Goal: Task Accomplishment & Management: Use online tool/utility

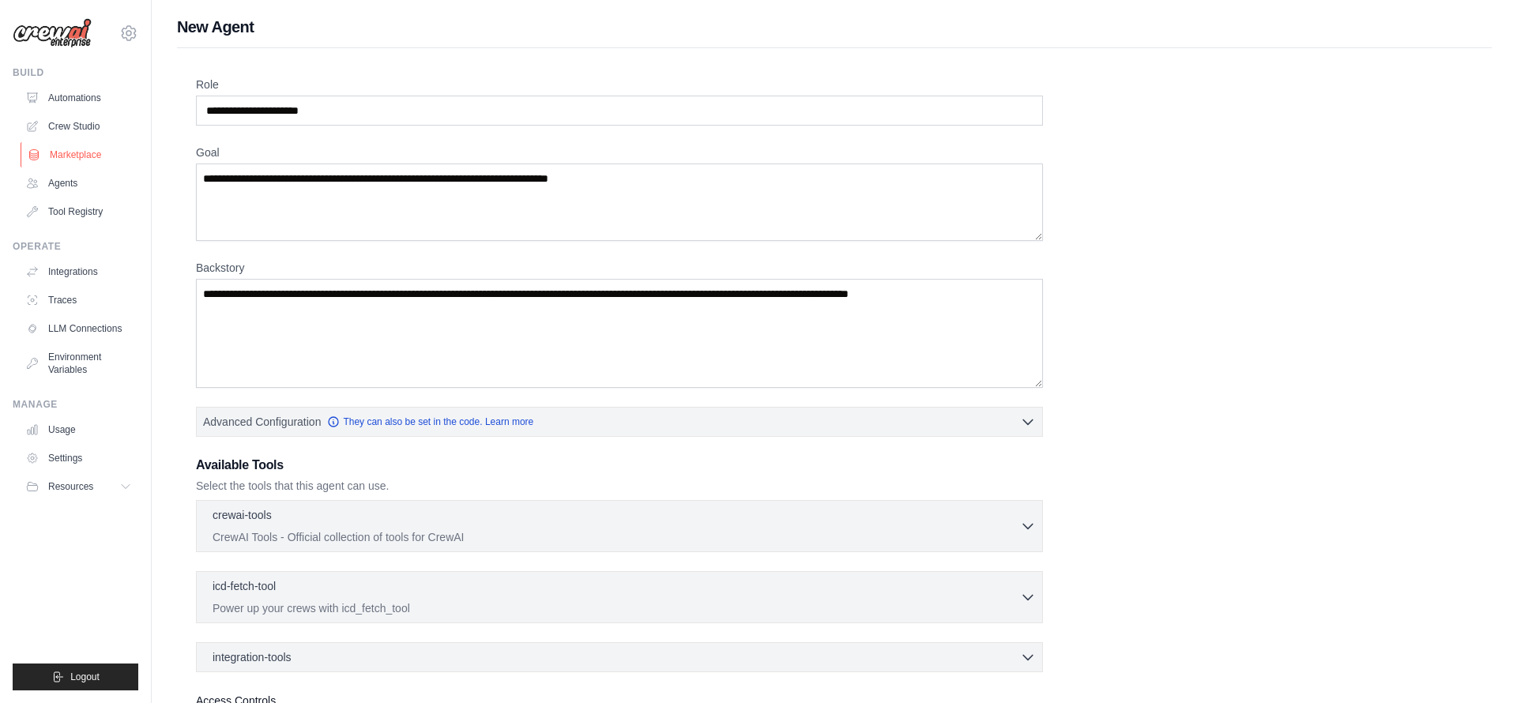
click at [77, 156] on link "Marketplace" at bounding box center [80, 154] width 119 height 25
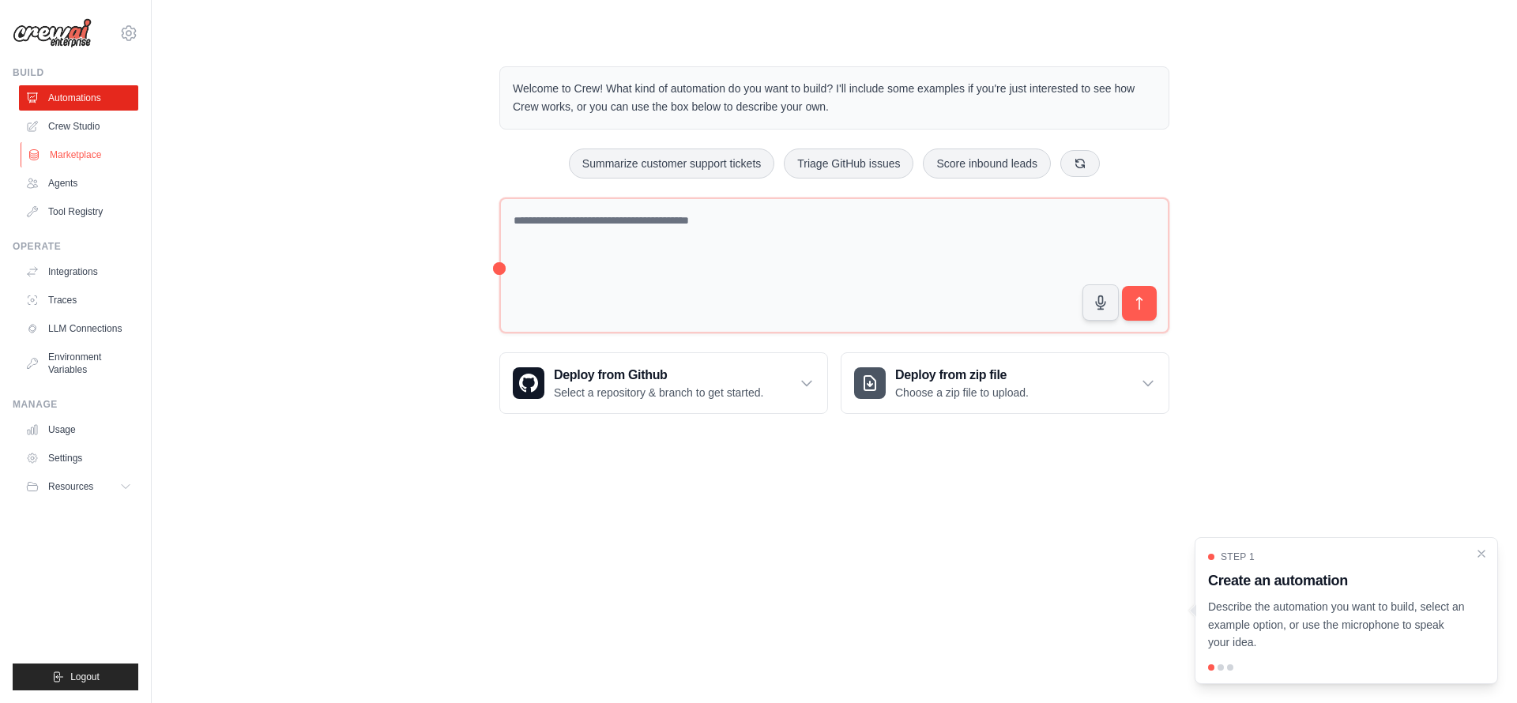
click at [70, 154] on link "Marketplace" at bounding box center [80, 154] width 119 height 25
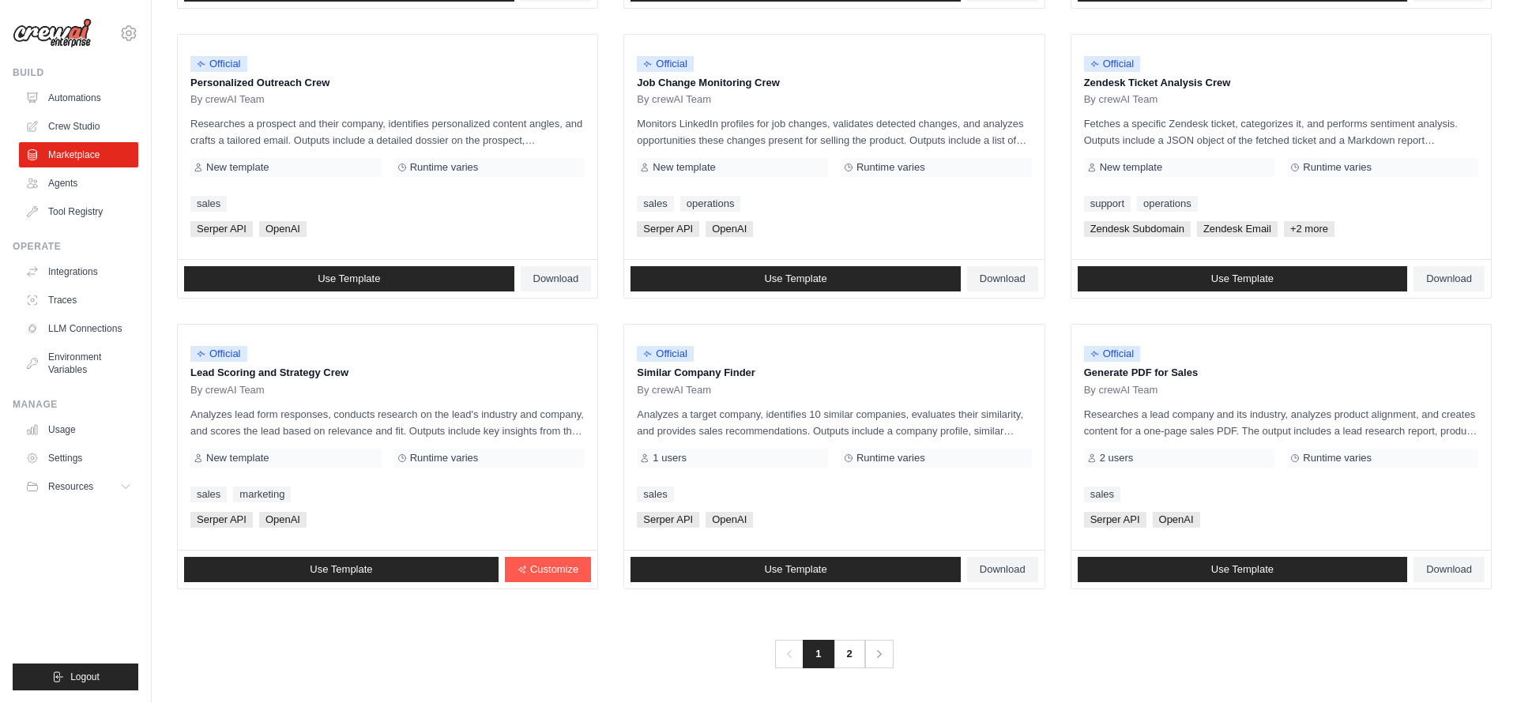
scroll to position [750, 0]
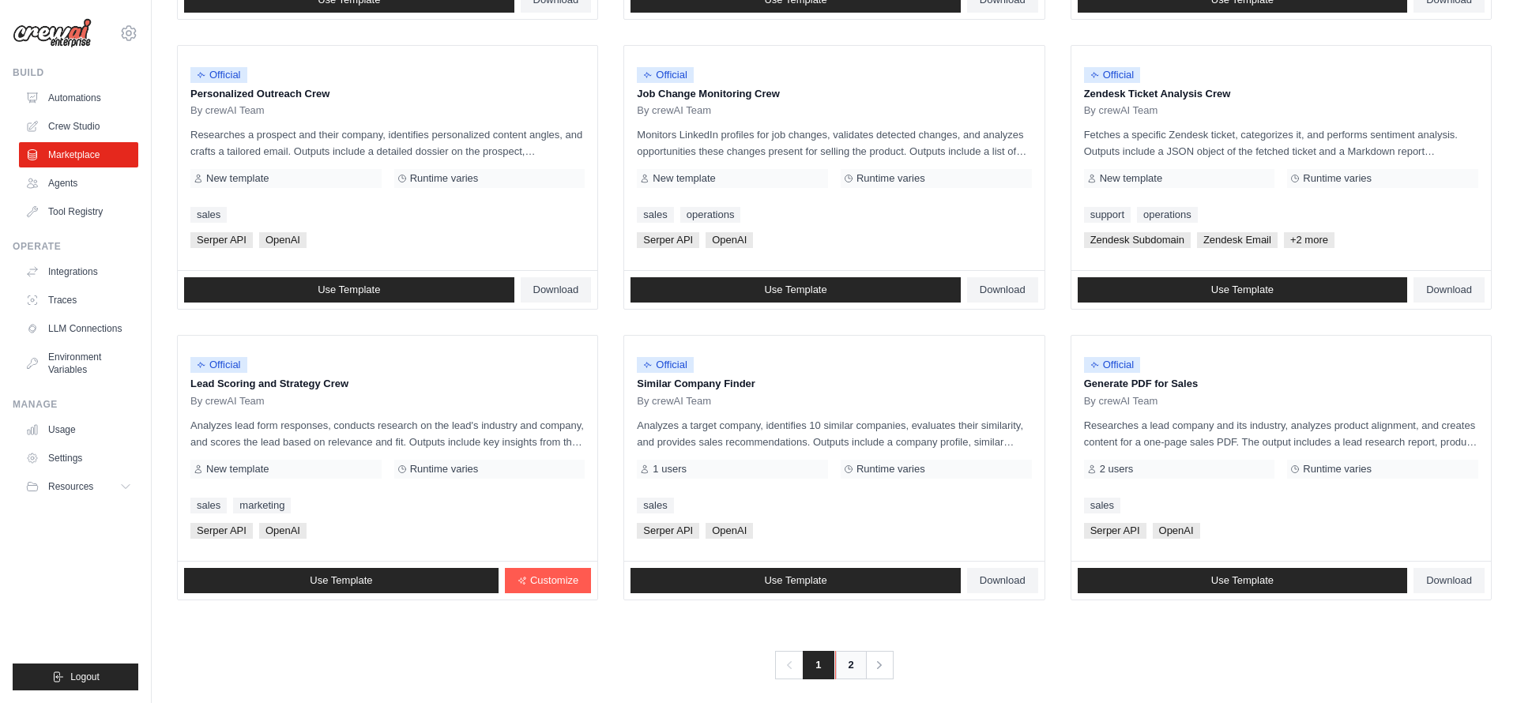
click at [845, 669] on link "2" at bounding box center [851, 665] width 32 height 28
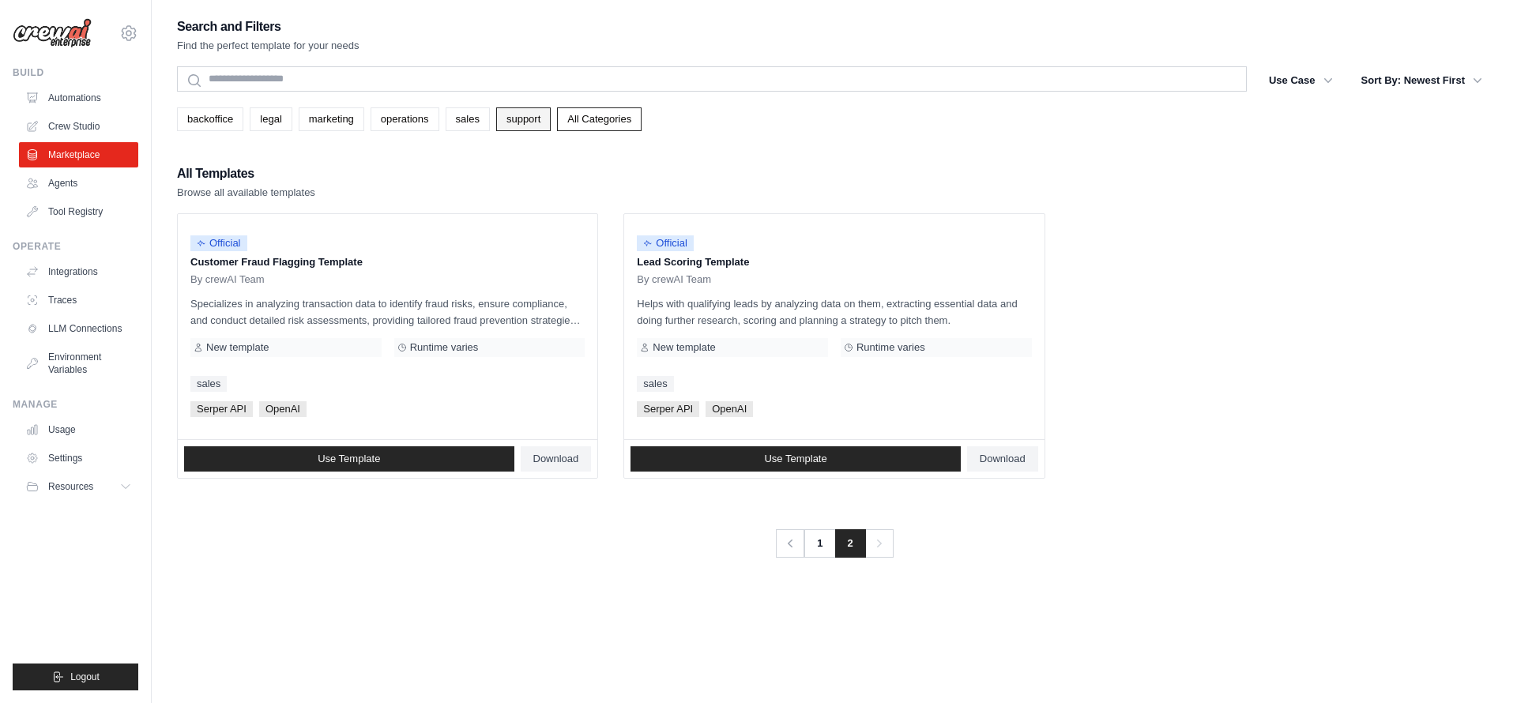
click at [539, 121] on link "support" at bounding box center [523, 119] width 55 height 24
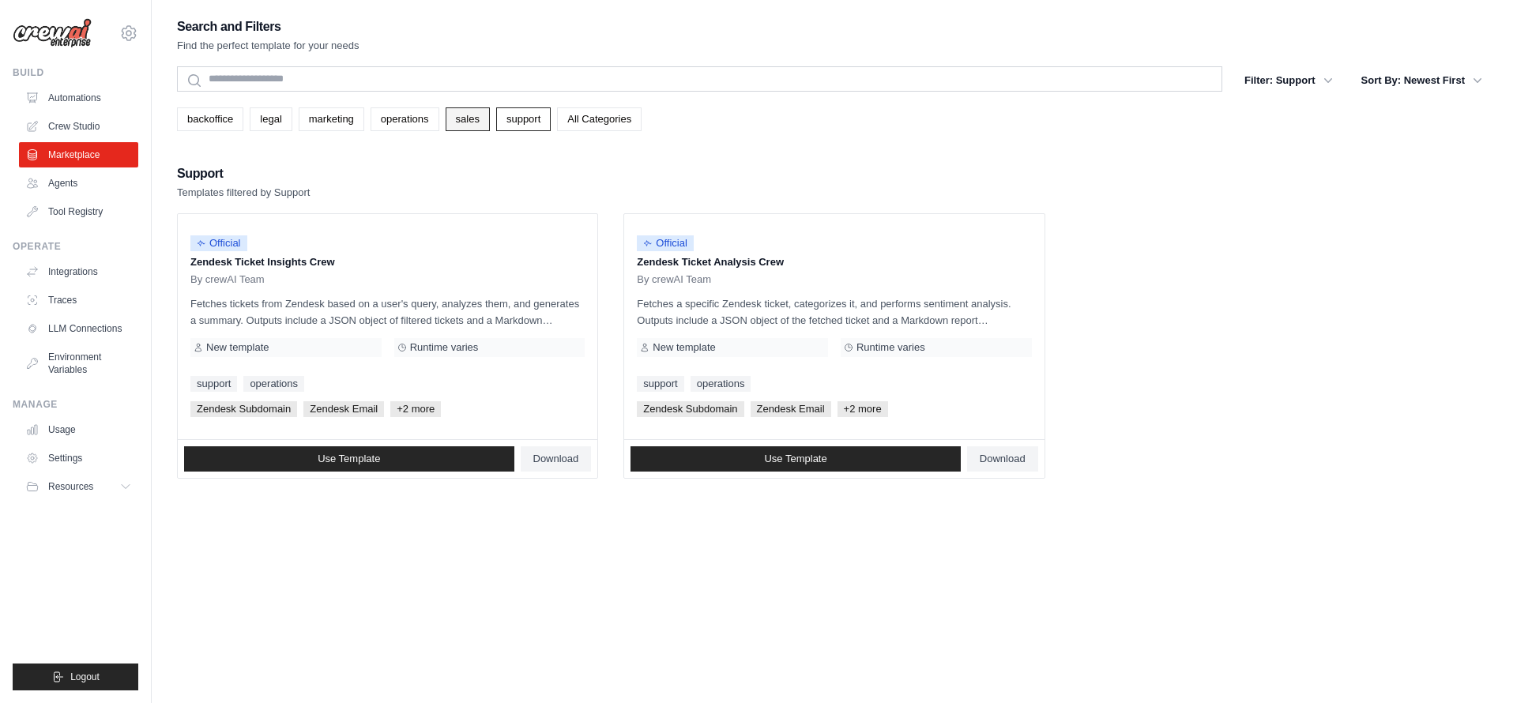
click at [465, 122] on link "sales" at bounding box center [468, 119] width 44 height 24
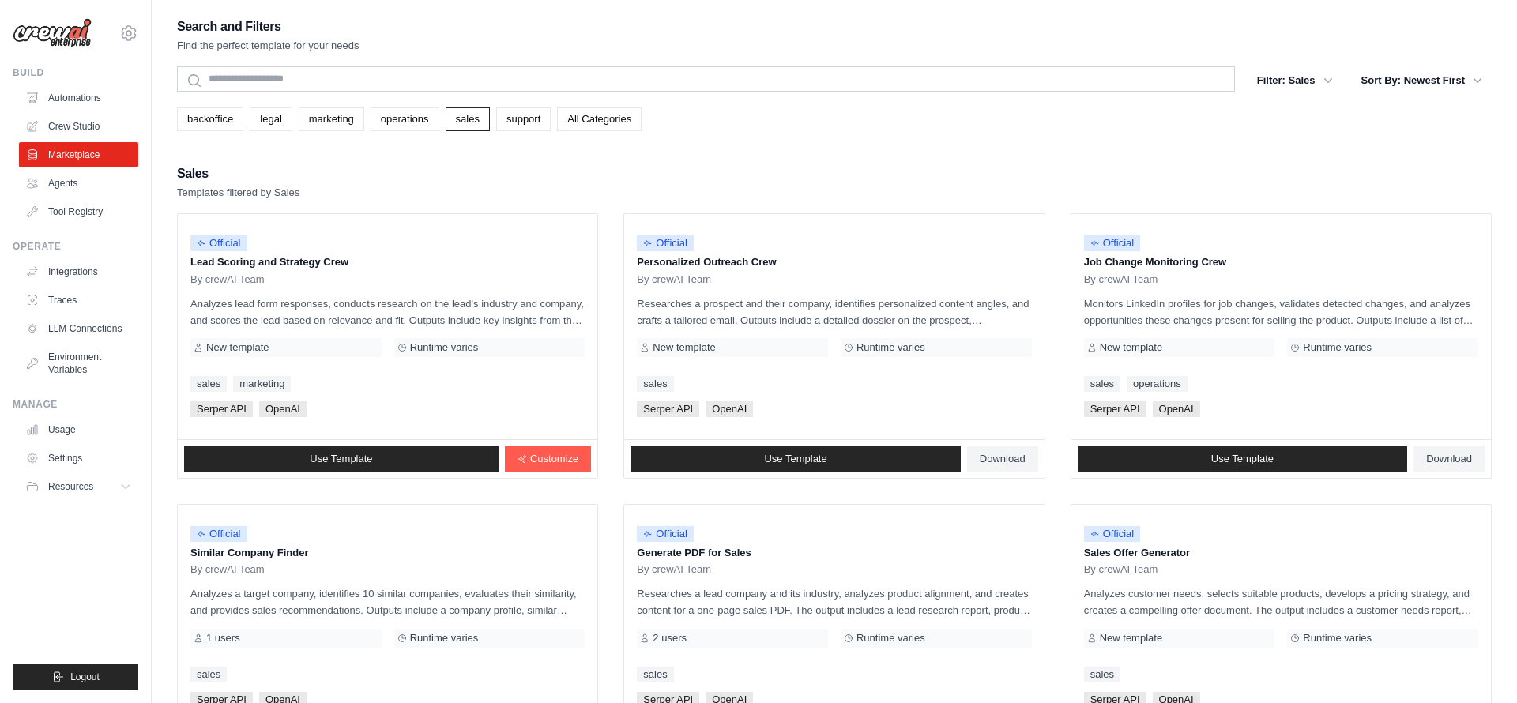
click at [365, 122] on div "backoffice legal marketing operations sales support All Categories" at bounding box center [834, 119] width 1315 height 24
click at [668, 247] on span "Official" at bounding box center [665, 243] width 57 height 16
click at [687, 452] on link "Use Template" at bounding box center [795, 458] width 330 height 25
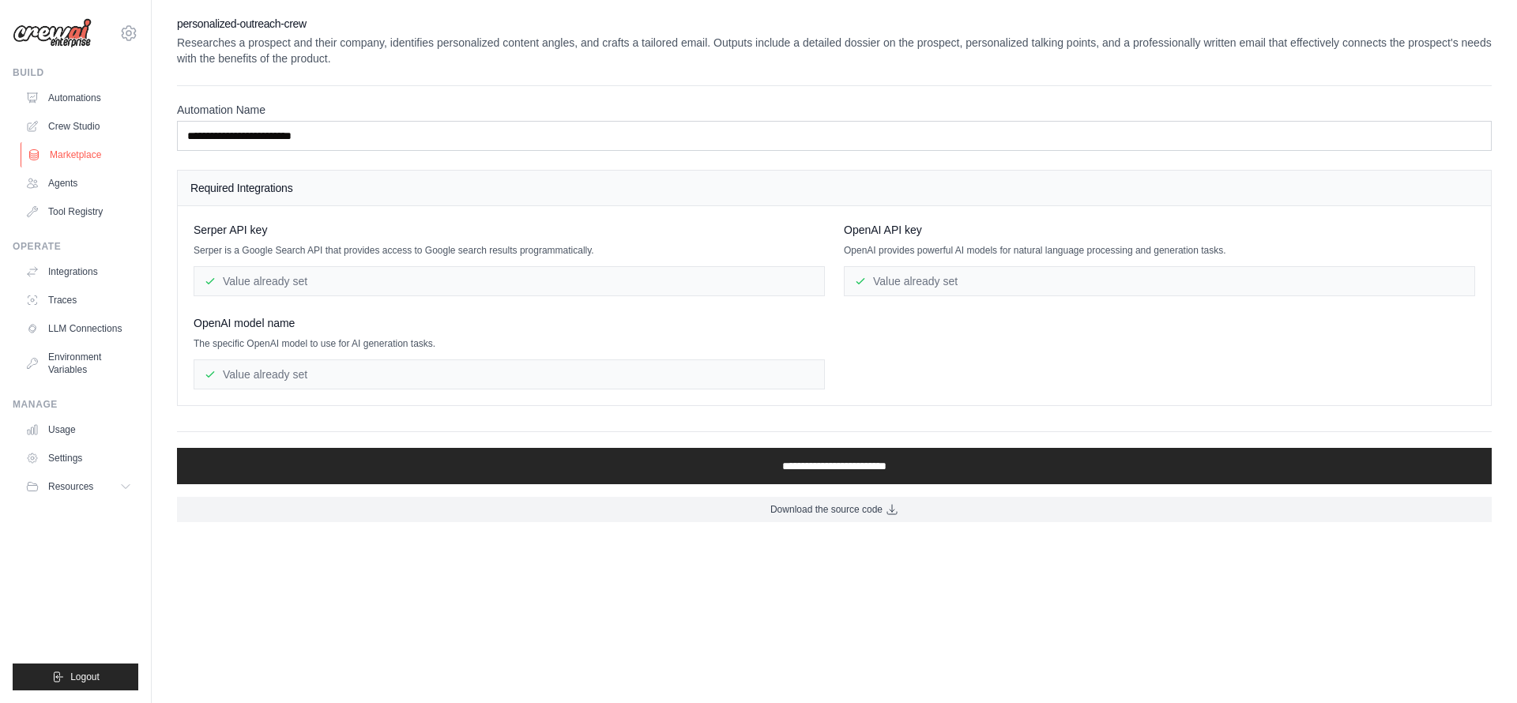
click at [70, 148] on link "Marketplace" at bounding box center [80, 154] width 119 height 25
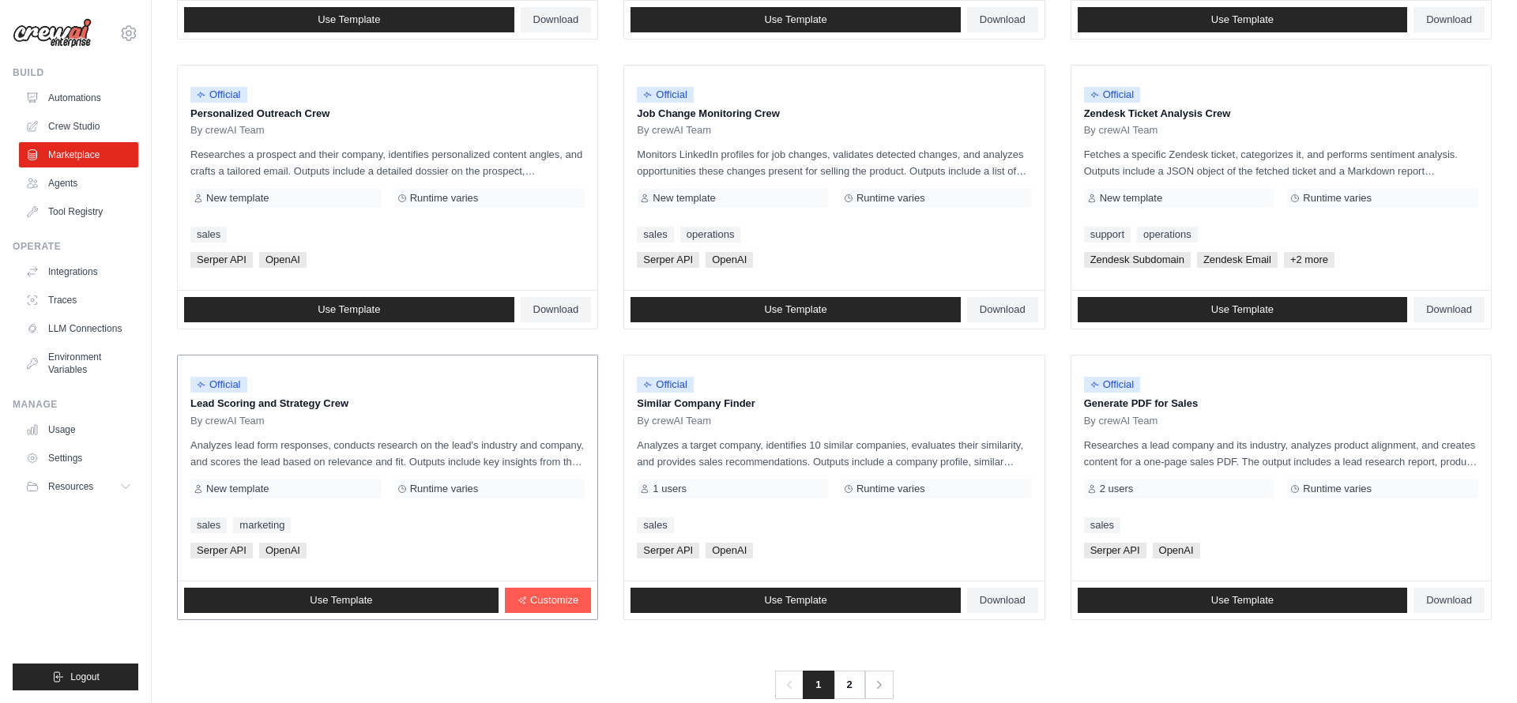
scroll to position [726, 0]
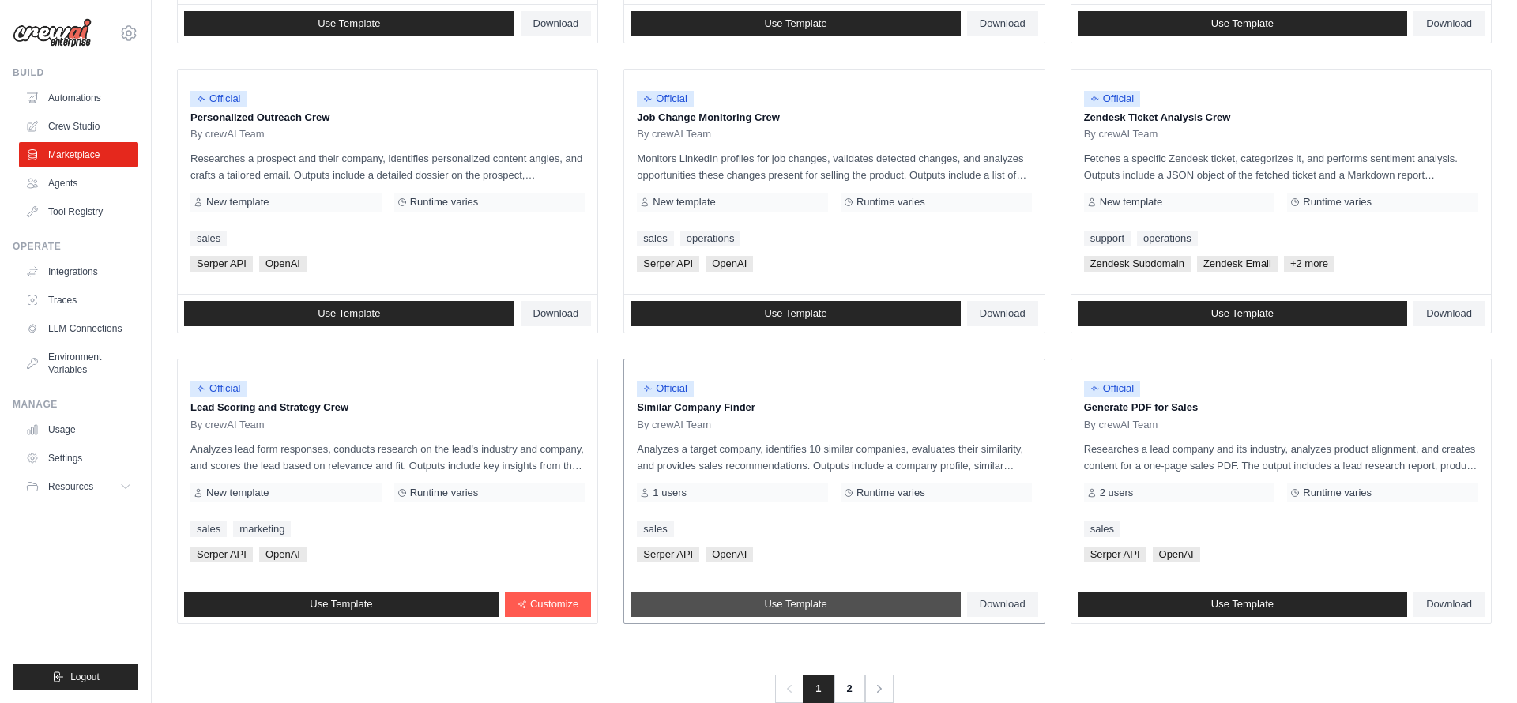
click at [728, 596] on link "Use Template" at bounding box center [795, 604] width 330 height 25
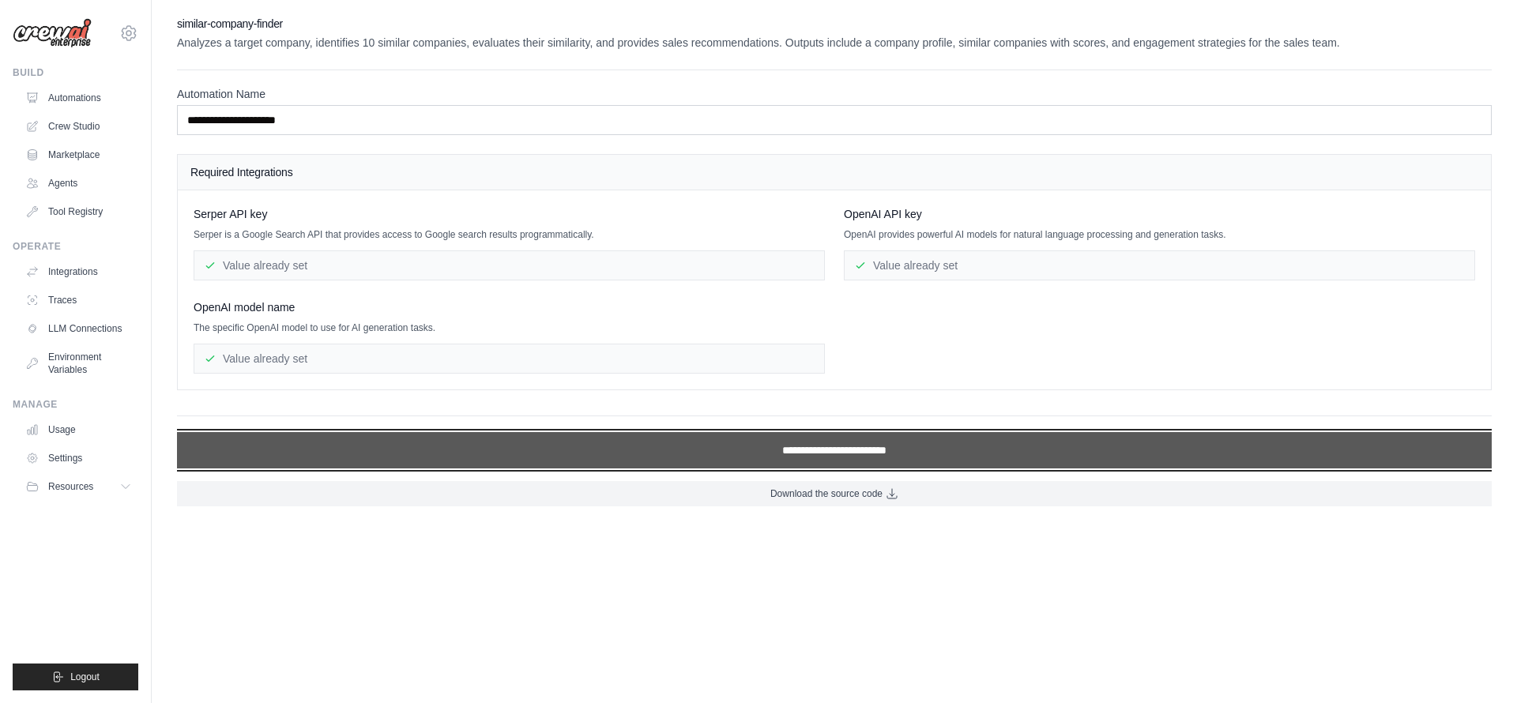
click at [646, 446] on input "**********" at bounding box center [834, 450] width 1315 height 36
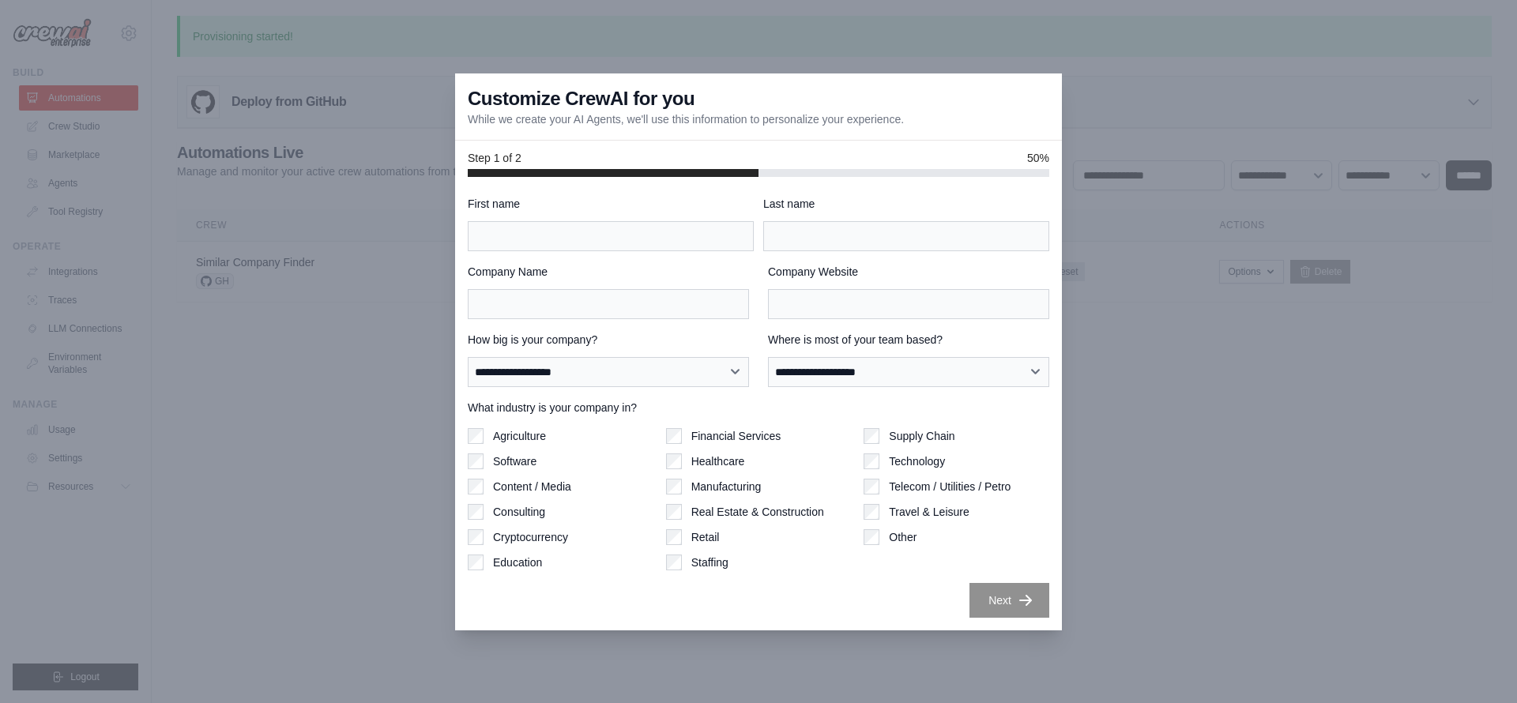
click at [294, 454] on div at bounding box center [758, 351] width 1517 height 703
click at [1053, 615] on div "**********" at bounding box center [758, 404] width 607 height 454
click at [491, 78] on div "Customize CrewAI for you While we create your AI Agents, we'll use this informa…" at bounding box center [758, 106] width 607 height 67
